Goal: Obtain resource: Obtain resource

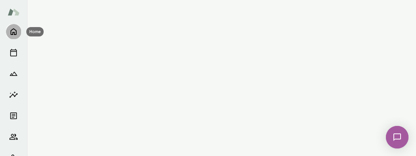
click at [12, 34] on icon "Home" at bounding box center [14, 32] width 6 height 7
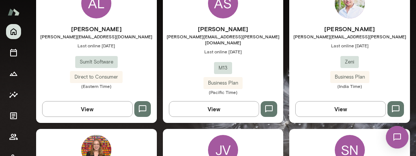
scroll to position [248, 0]
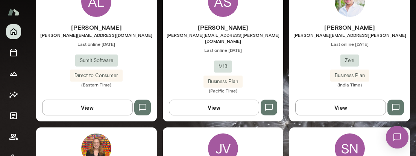
click at [225, 15] on div "AS" at bounding box center [223, 2] width 30 height 30
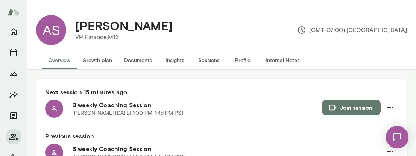
scroll to position [116, 0]
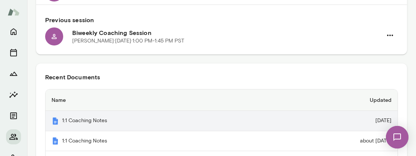
click at [76, 122] on th "1:1 Coaching Notes" at bounding box center [152, 121] width 214 height 20
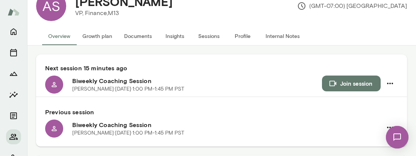
scroll to position [0, 0]
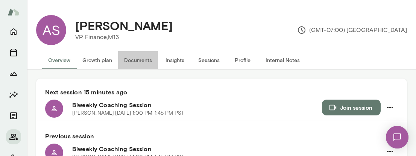
click at [130, 60] on button "Documents" at bounding box center [138, 60] width 40 height 18
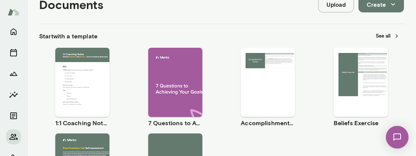
scroll to position [103, 0]
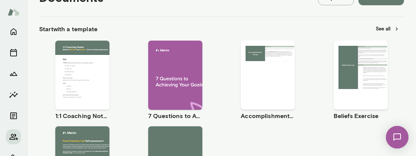
click at [92, 64] on button "Use template" at bounding box center [82, 69] width 48 height 10
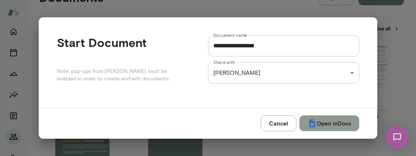
click at [335, 125] on button "Open in Docs" at bounding box center [329, 123] width 60 height 16
